Goal: Information Seeking & Learning: Learn about a topic

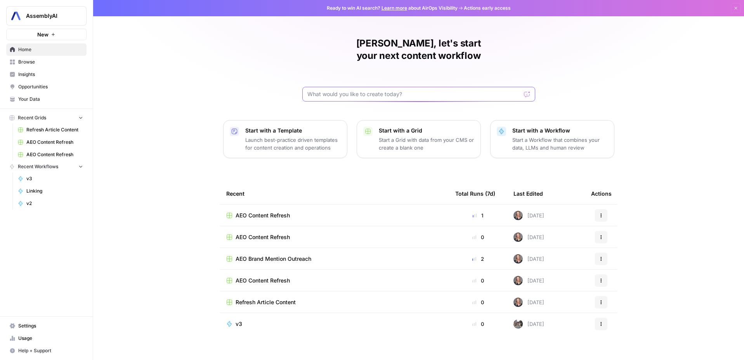
click at [345, 90] on input "text" at bounding box center [413, 94] width 213 height 8
click at [33, 89] on span "Opportunities" at bounding box center [50, 86] width 65 height 7
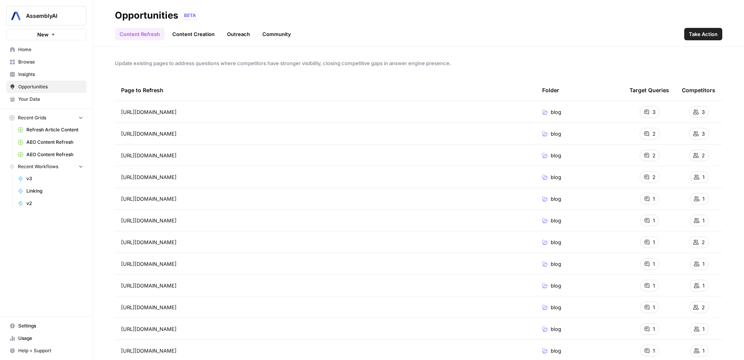
click at [35, 76] on span "Insights" at bounding box center [50, 74] width 65 height 7
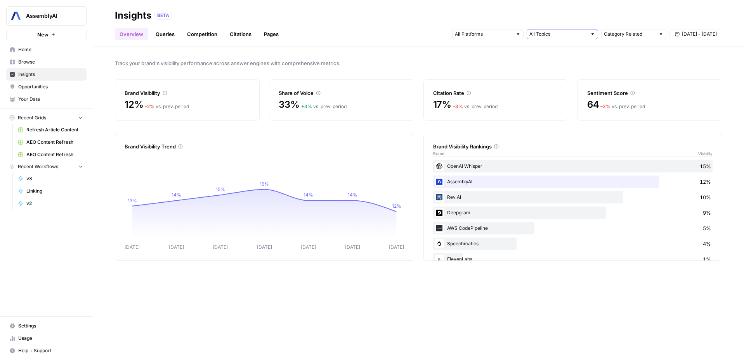
click at [561, 35] on input "text" at bounding box center [557, 34] width 57 height 8
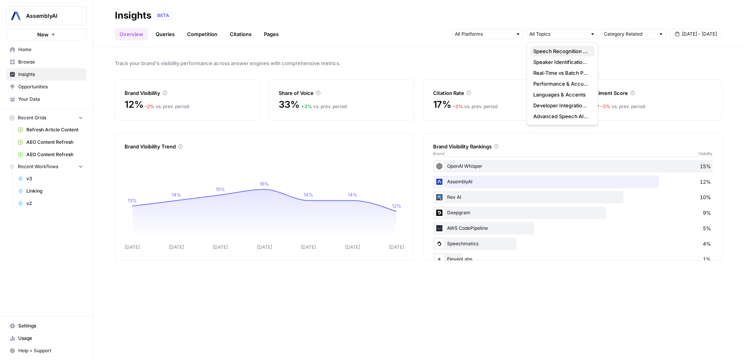
click at [576, 50] on span "Speech Recognition & Transcription Basics" at bounding box center [560, 51] width 55 height 8
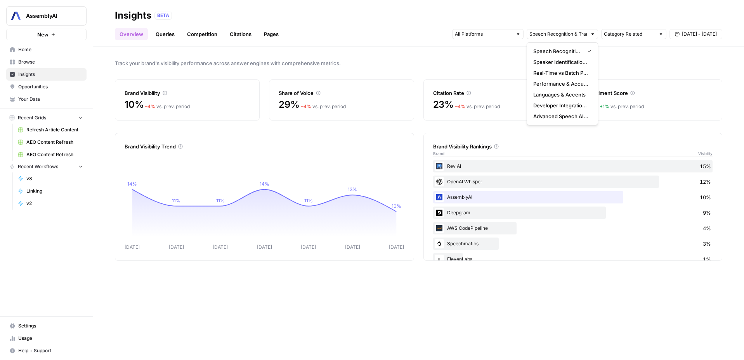
click at [478, 169] on div "Rev AI 15%" at bounding box center [573, 166] width 280 height 12
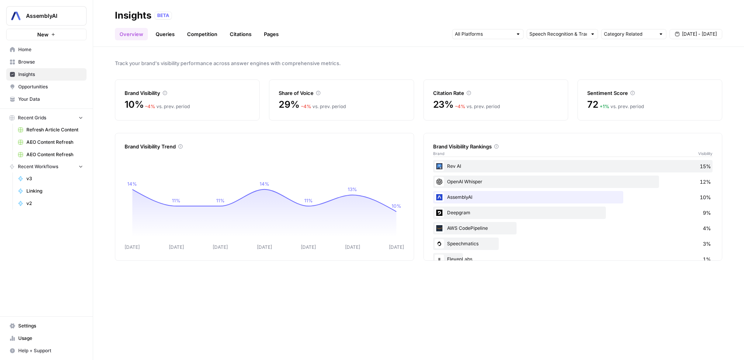
click at [461, 166] on div "Rev AI 15%" at bounding box center [573, 166] width 280 height 12
click at [160, 33] on link "Queries" at bounding box center [165, 34] width 28 height 12
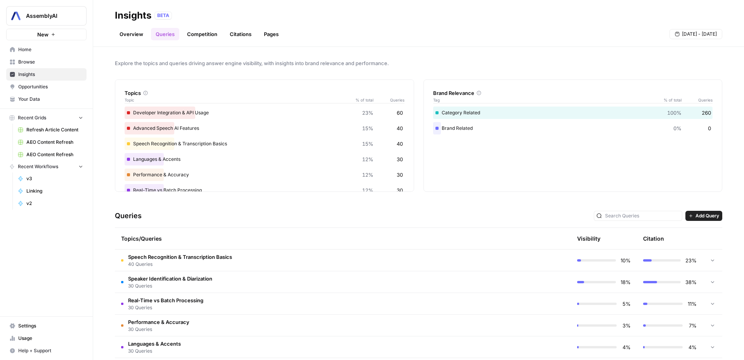
click at [163, 146] on div "Speech Recognition & Transcription Basics 15% 40" at bounding box center [265, 144] width 280 height 12
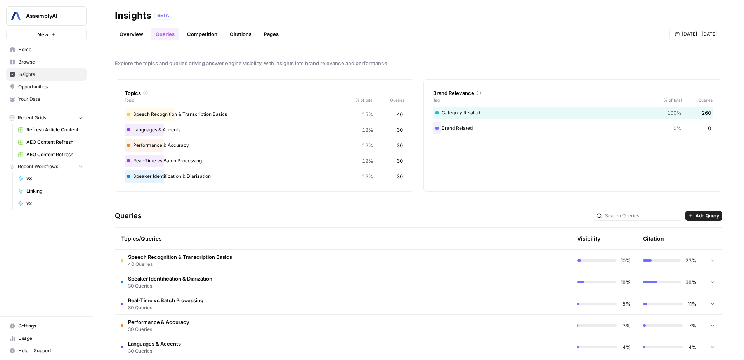
scroll to position [30, 0]
click at [189, 260] on span "Speech Recognition & Transcription Basics" at bounding box center [180, 257] width 104 height 8
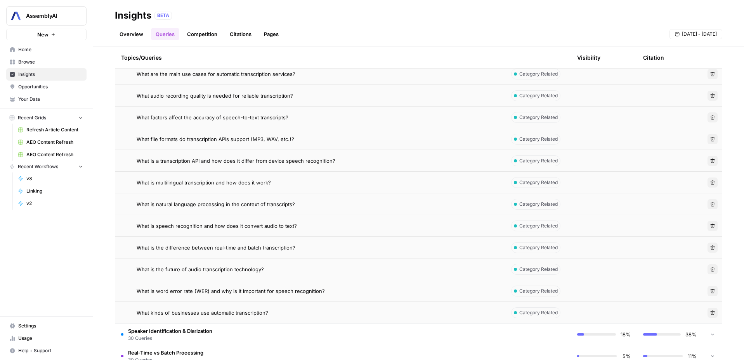
scroll to position [923, 0]
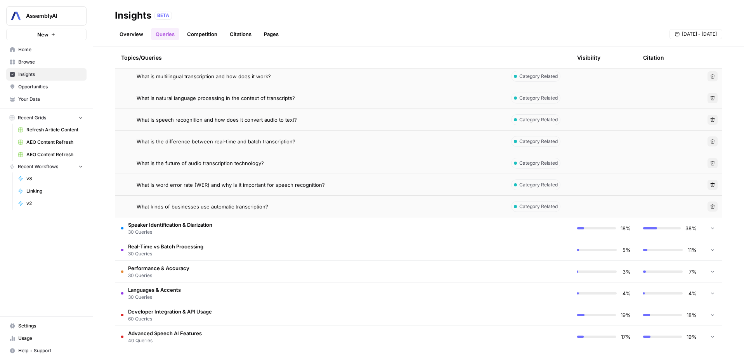
click at [237, 187] on span "What is word error rate (WER) and why is it important for speech recognition?" at bounding box center [231, 185] width 188 height 8
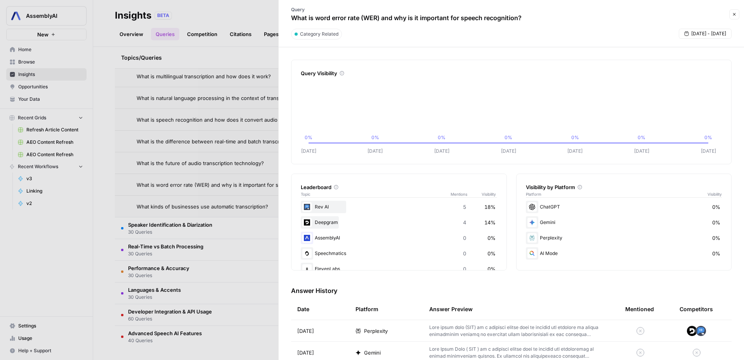
click at [211, 196] on div at bounding box center [372, 180] width 744 height 360
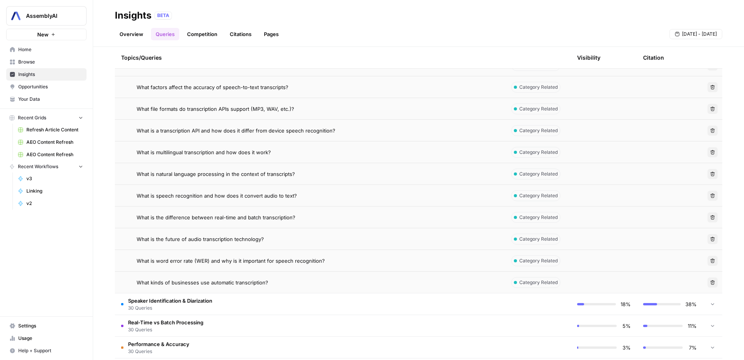
scroll to position [886, 0]
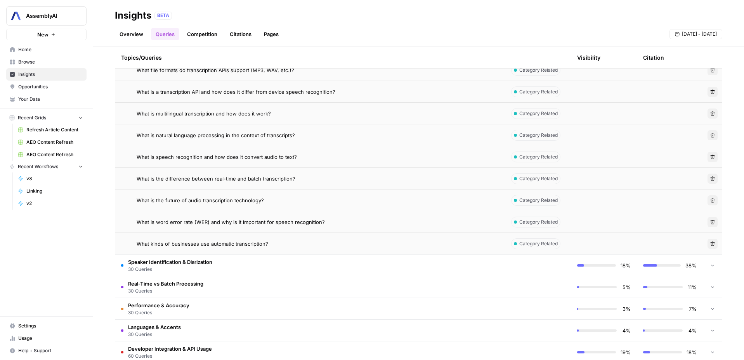
click at [181, 264] on span "Speaker Identification & Diarization" at bounding box center [170, 262] width 84 height 8
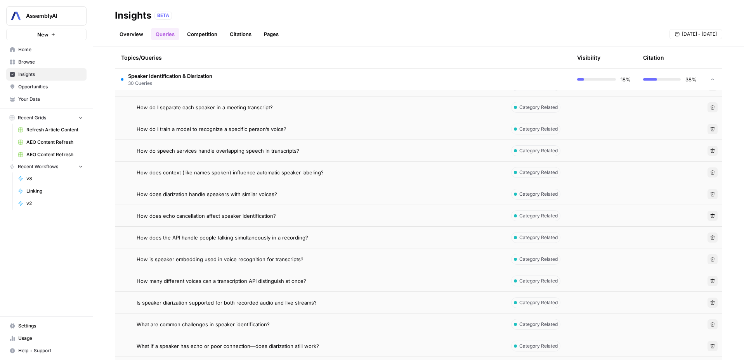
scroll to position [1381, 0]
